Goal: Information Seeking & Learning: Learn about a topic

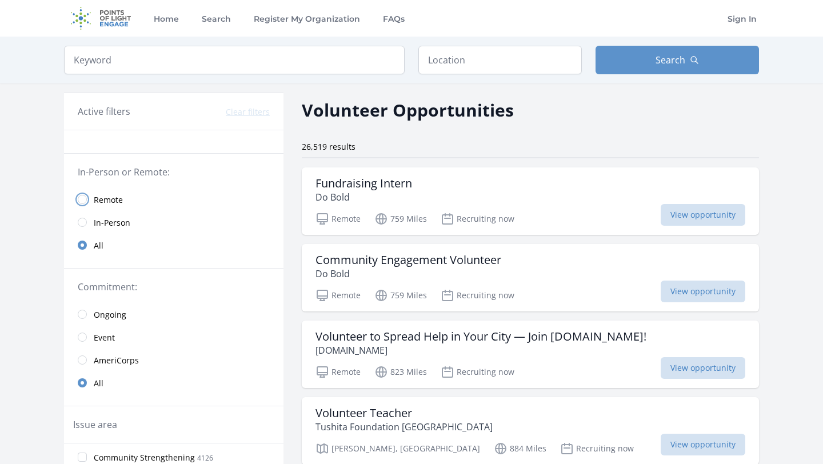
click at [85, 201] on input "radio" at bounding box center [82, 199] width 9 height 9
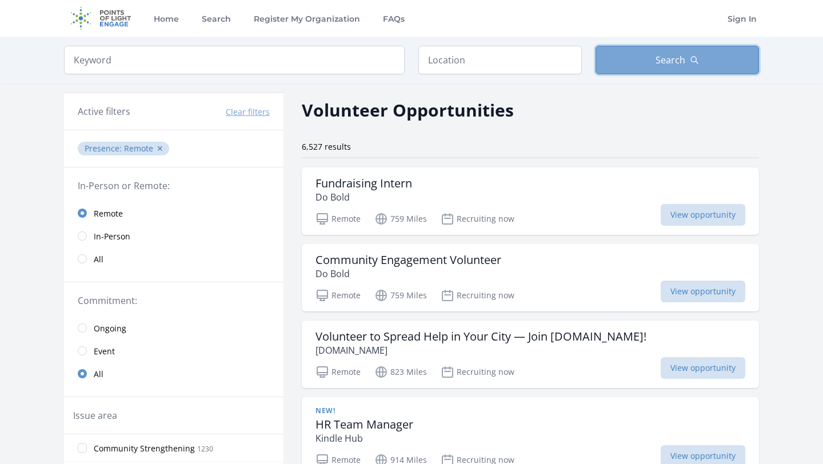
click at [657, 63] on span "Search" at bounding box center [671, 60] width 30 height 14
click at [698, 213] on span "View opportunity" at bounding box center [703, 215] width 85 height 22
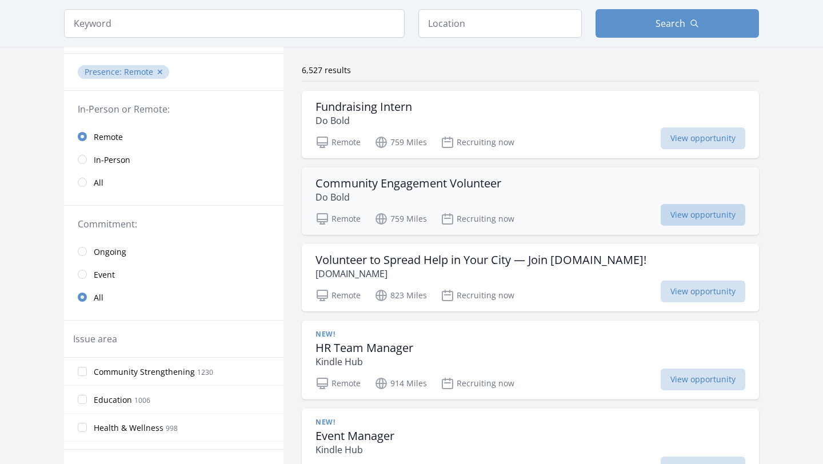
scroll to position [85, 0]
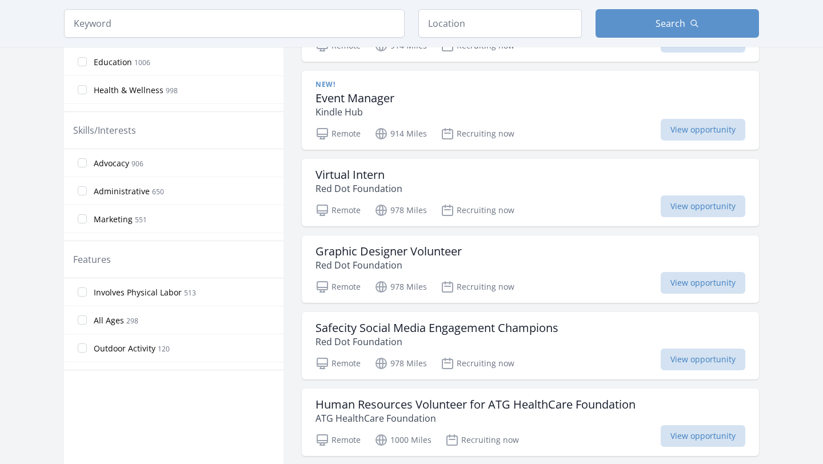
scroll to position [411, 0]
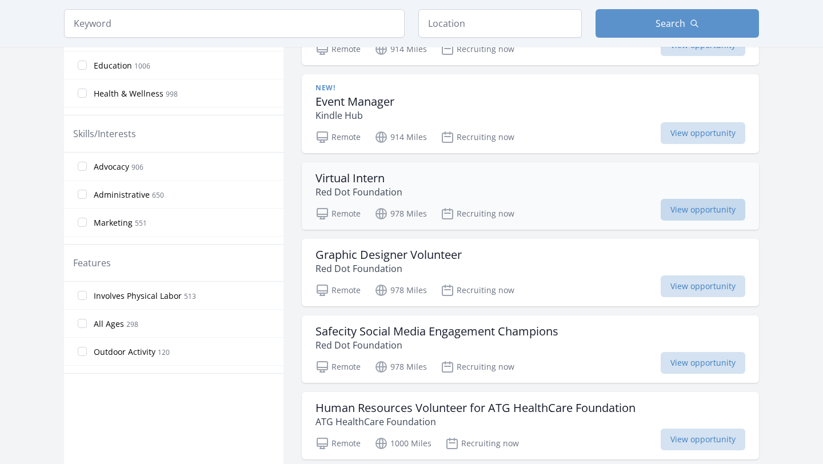
click at [708, 214] on span "View opportunity" at bounding box center [703, 210] width 85 height 22
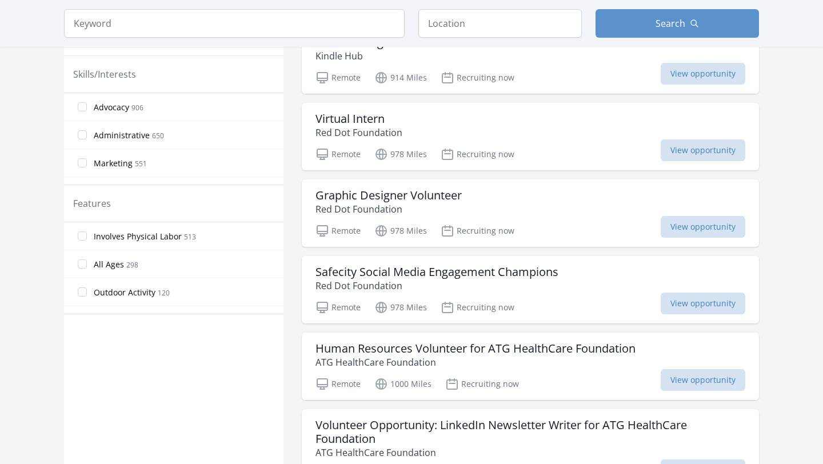
scroll to position [470, 0]
click at [584, 344] on h3 "Human Resources Volunteer for ATG HealthCare Foundation" at bounding box center [476, 349] width 320 height 14
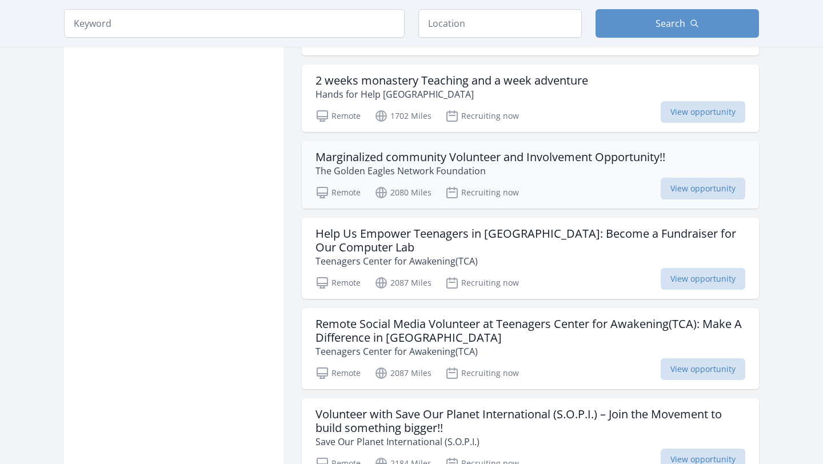
scroll to position [2430, 0]
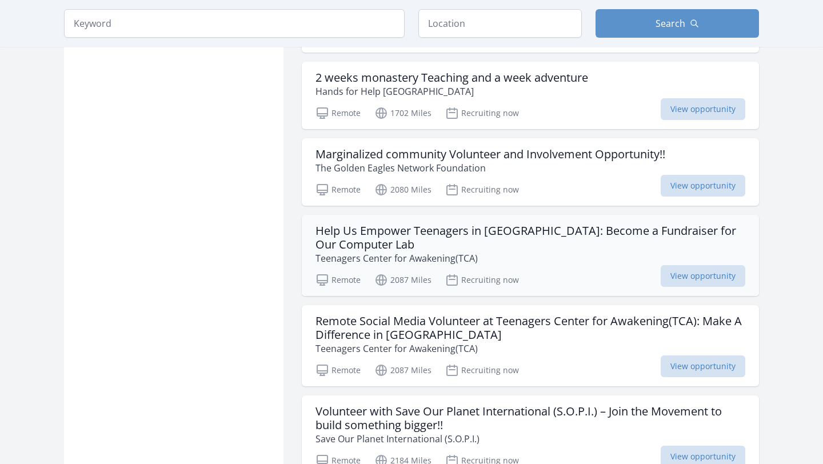
click at [429, 224] on h3 "Help Us Empower Teenagers in Kakuma: Become a Fundraiser for Our Computer Lab" at bounding box center [531, 237] width 430 height 27
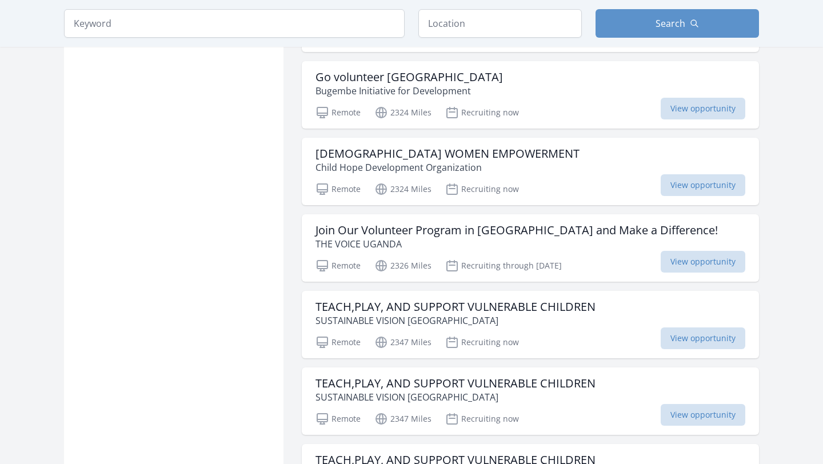
scroll to position [3761, 0]
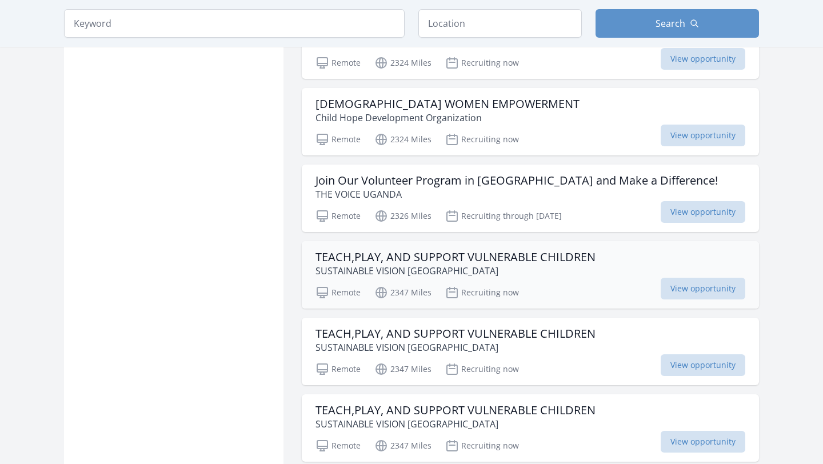
click at [453, 250] on h3 "TEACH,PLAY, AND SUPPORT VULNERABLE CHILDREN" at bounding box center [456, 257] width 280 height 14
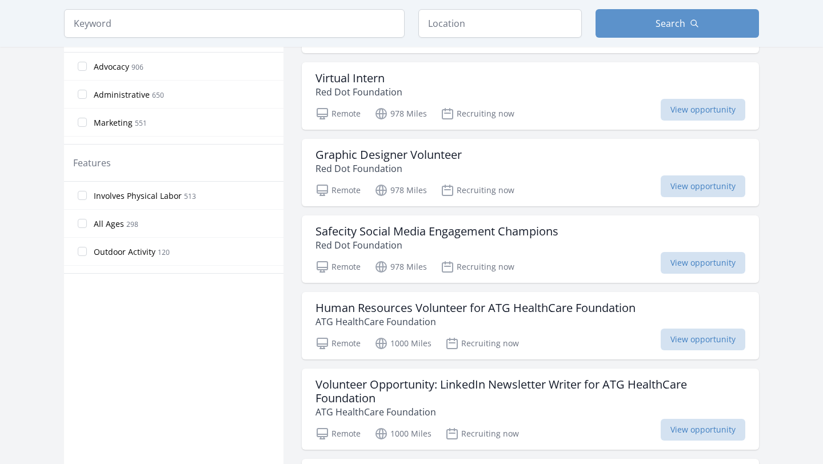
scroll to position [513, 0]
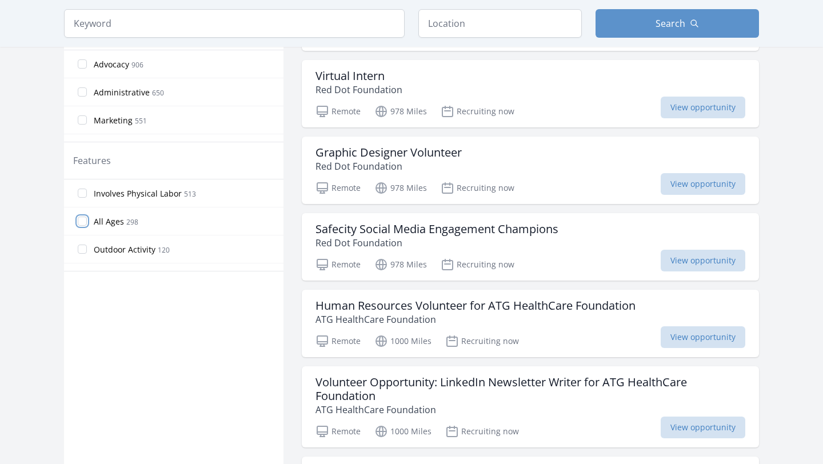
click at [82, 221] on input "All Ages 298" at bounding box center [82, 221] width 9 height 9
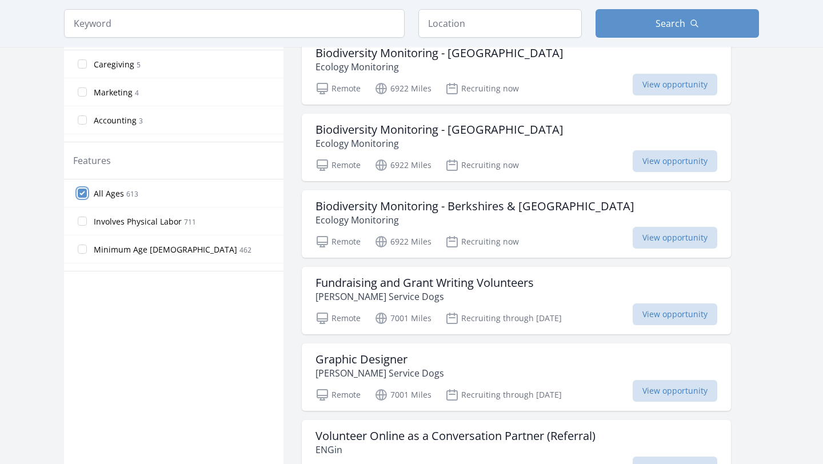
click at [83, 194] on input "All Ages 613" at bounding box center [82, 193] width 9 height 9
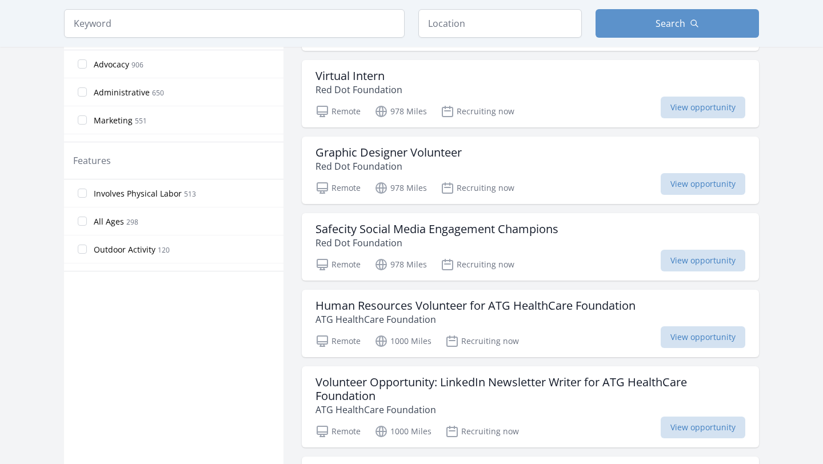
click at [82, 248] on input "Outdoor Activity 120" at bounding box center [82, 249] width 9 height 9
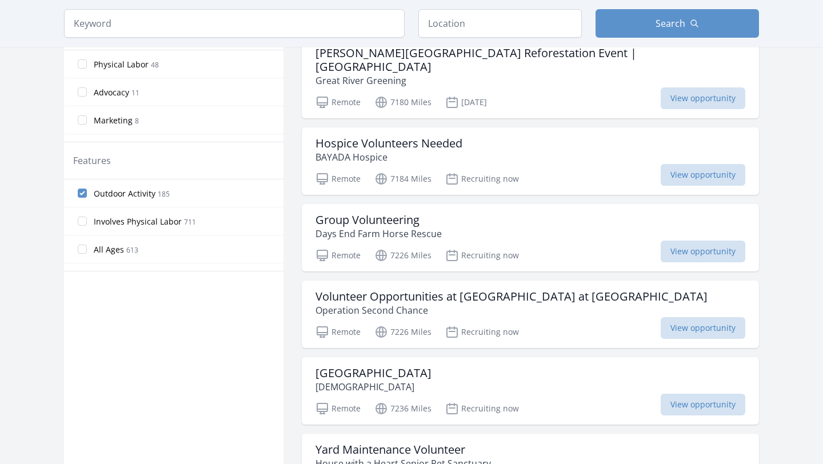
click at [87, 195] on label "Outdoor Activity 185" at bounding box center [174, 193] width 220 height 23
click at [87, 195] on input "Outdoor Activity 185" at bounding box center [82, 193] width 9 height 9
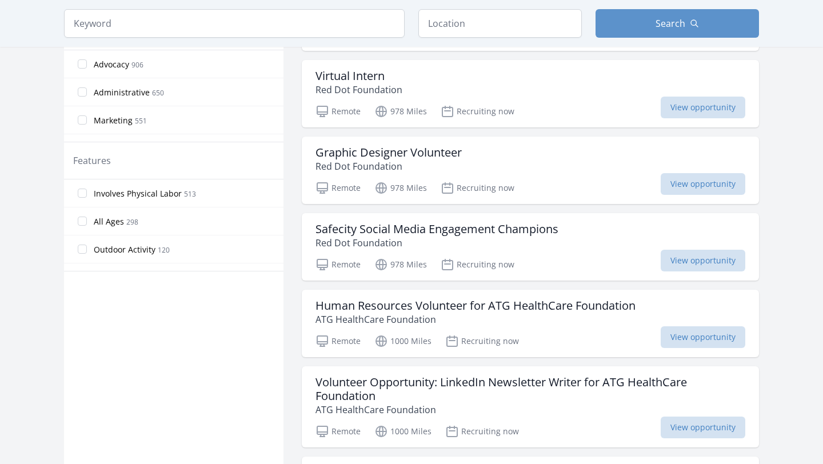
click at [81, 226] on label "All Ages 298" at bounding box center [174, 221] width 220 height 23
click at [81, 226] on input "All Ages 298" at bounding box center [82, 221] width 9 height 9
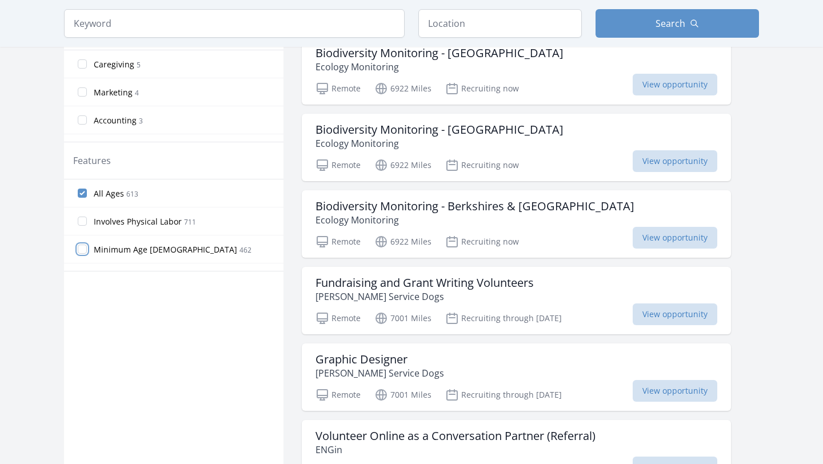
click at [84, 247] on input "Minimum Age 18 462" at bounding box center [82, 249] width 9 height 9
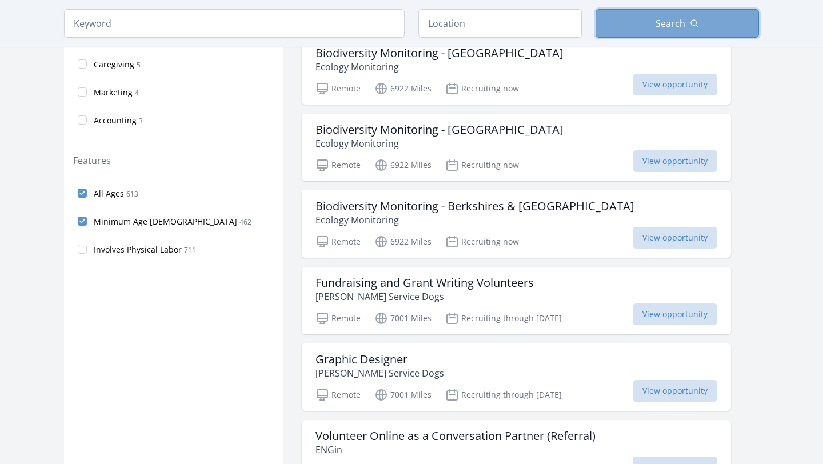
click at [707, 22] on button "Search" at bounding box center [678, 23] width 164 height 29
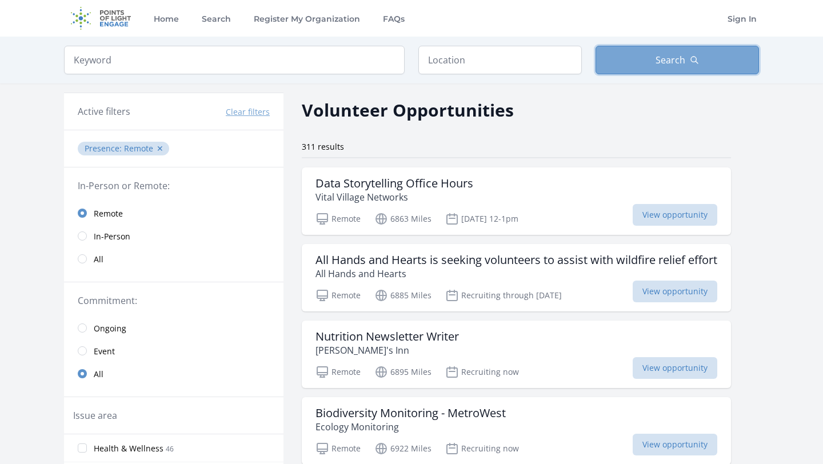
click at [675, 58] on span "Search" at bounding box center [671, 60] width 30 height 14
click at [62, 0] on div "Home Search Register My Organization FAQs Sign In" at bounding box center [412, 18] width 732 height 37
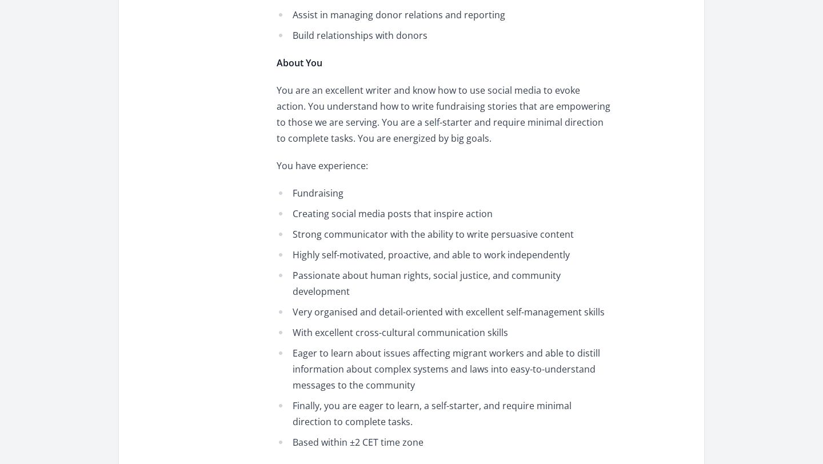
scroll to position [1034, 0]
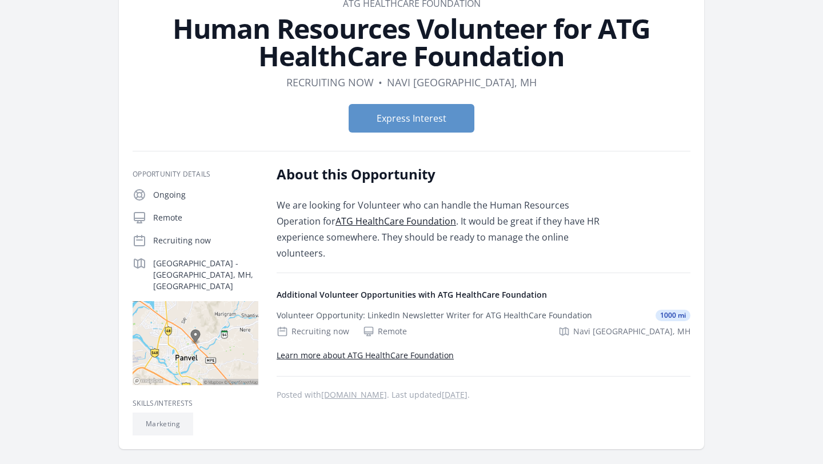
scroll to position [75, 0]
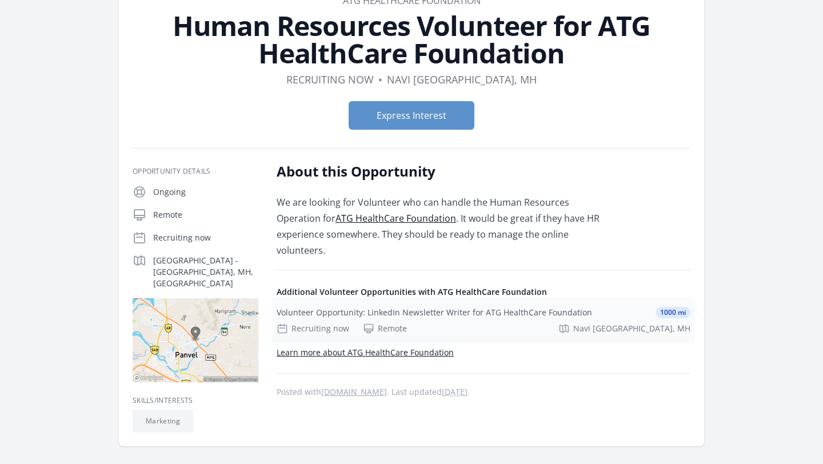
click at [488, 307] on div "Volunteer Opportunity: LinkedIn Newsletter Writer for ATG HealthCare Foundation" at bounding box center [435, 312] width 316 height 11
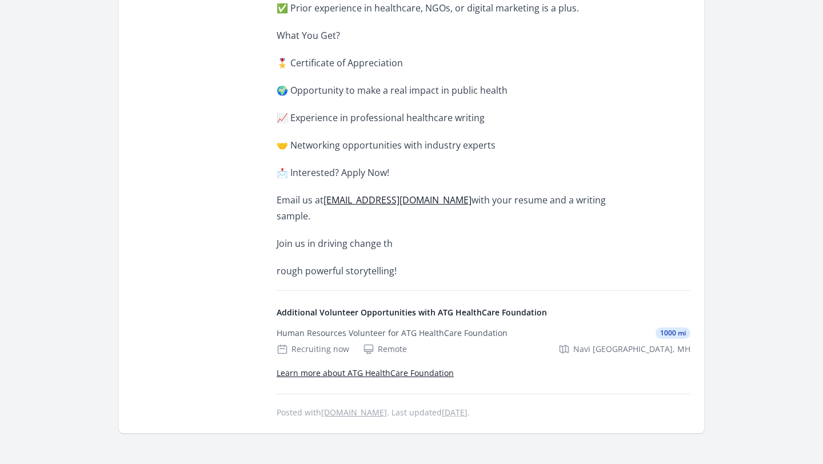
scroll to position [971, 0]
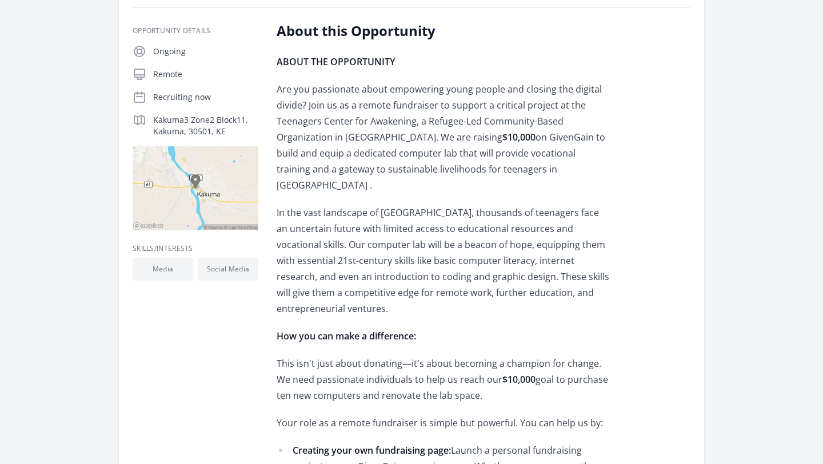
scroll to position [244, 0]
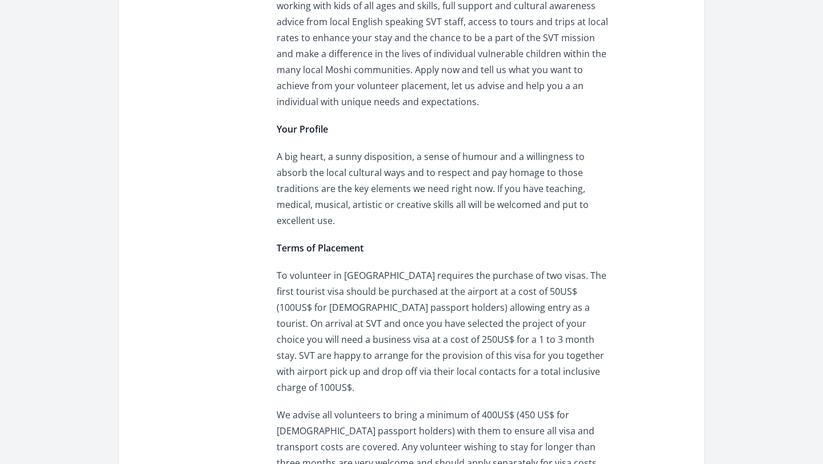
scroll to position [635, 0]
